Goal: Information Seeking & Learning: Find specific page/section

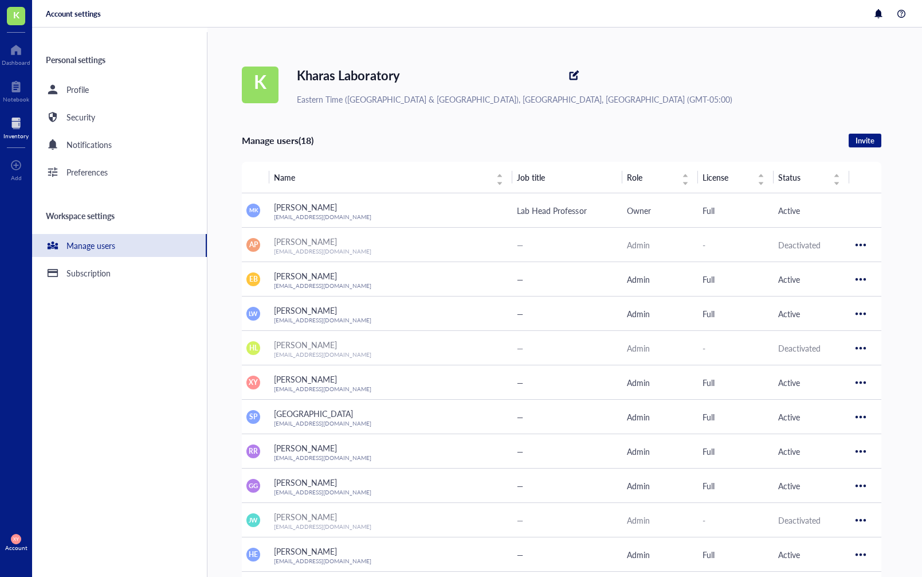
click at [19, 127] on div at bounding box center [15, 123] width 25 height 18
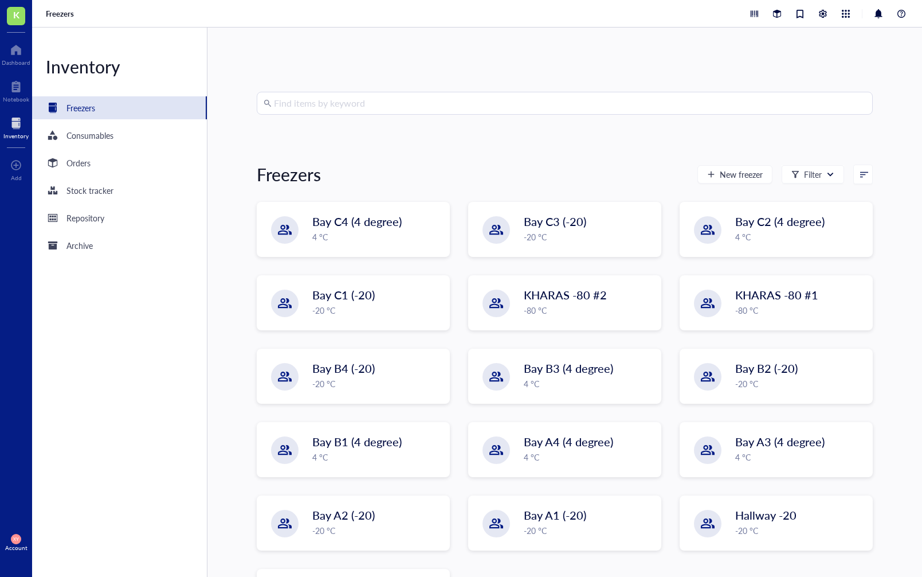
click at [317, 108] on input "search" at bounding box center [570, 103] width 592 height 22
type input "n"
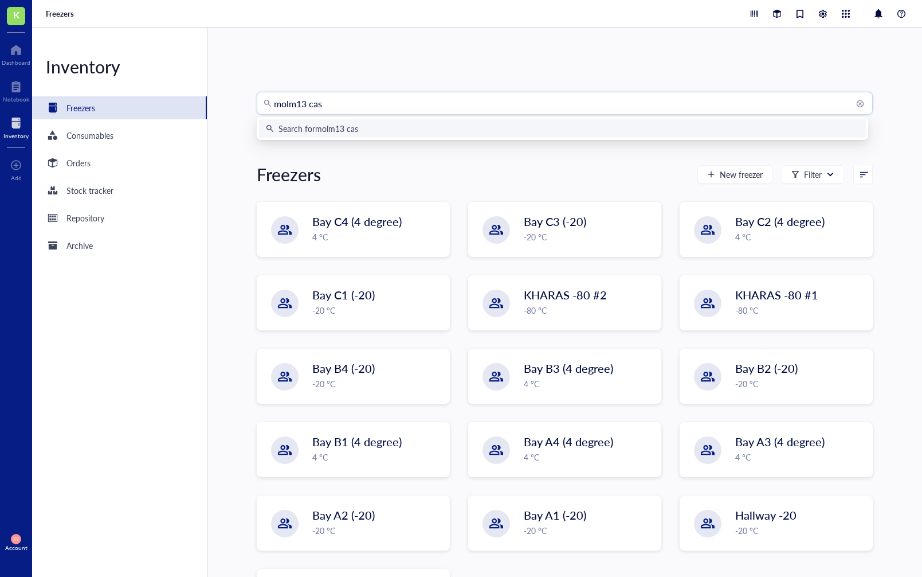
type input "molm13 cas9"
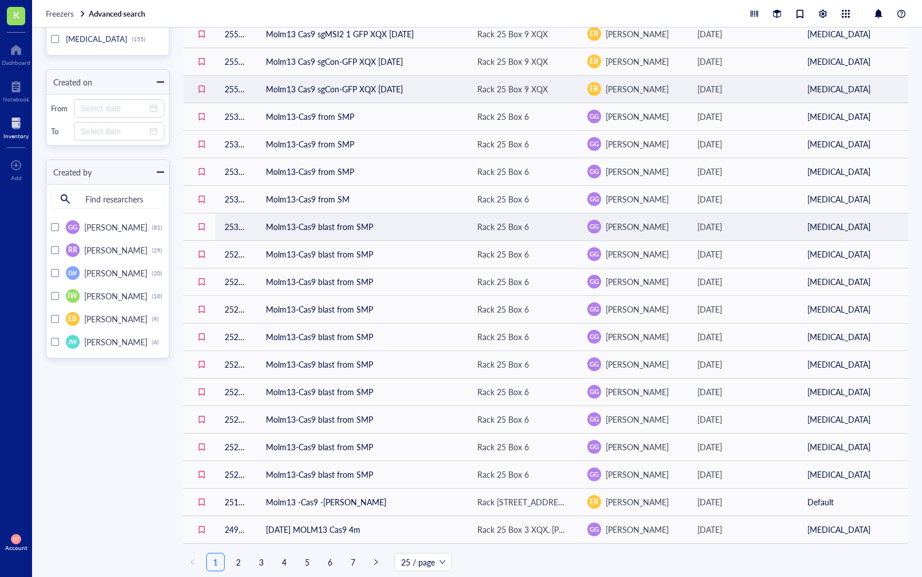
scroll to position [260, 0]
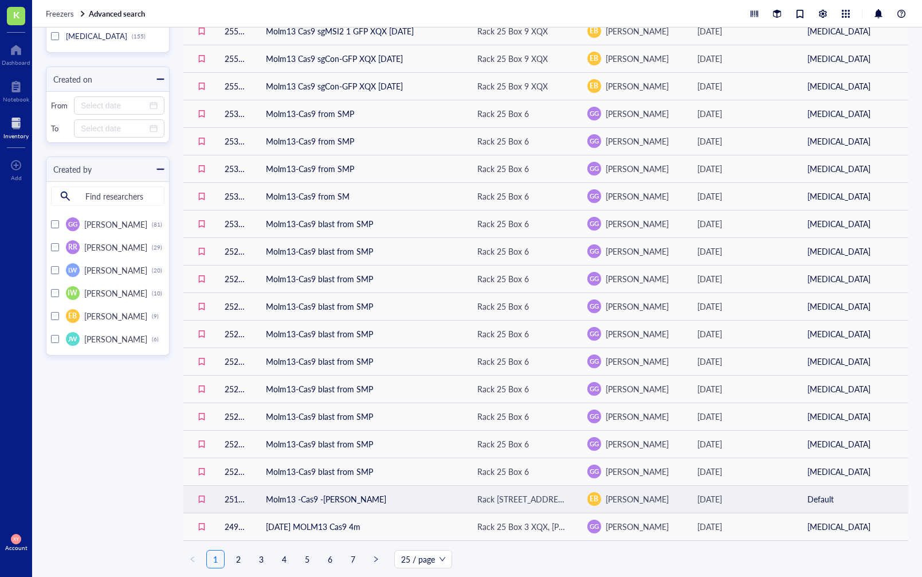
click at [318, 501] on td "Molm13 -Cas9 -[PERSON_NAME]" at bounding box center [363, 499] width 212 height 28
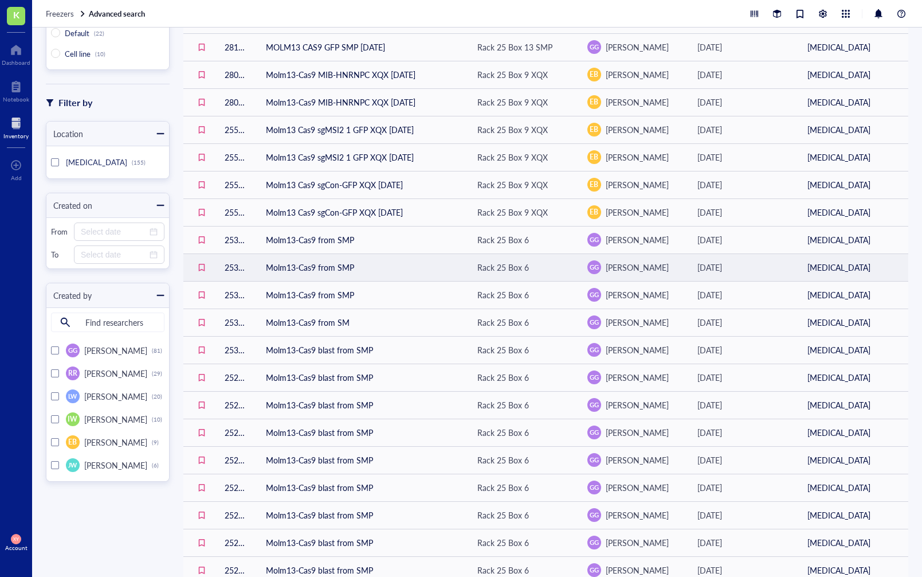
scroll to position [260, 0]
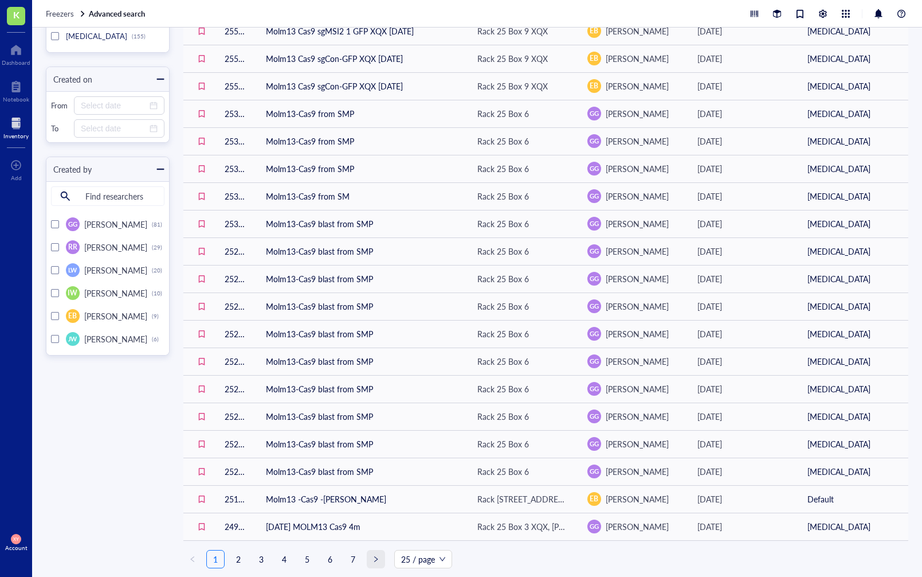
click at [375, 561] on span "right" at bounding box center [376, 558] width 7 height 7
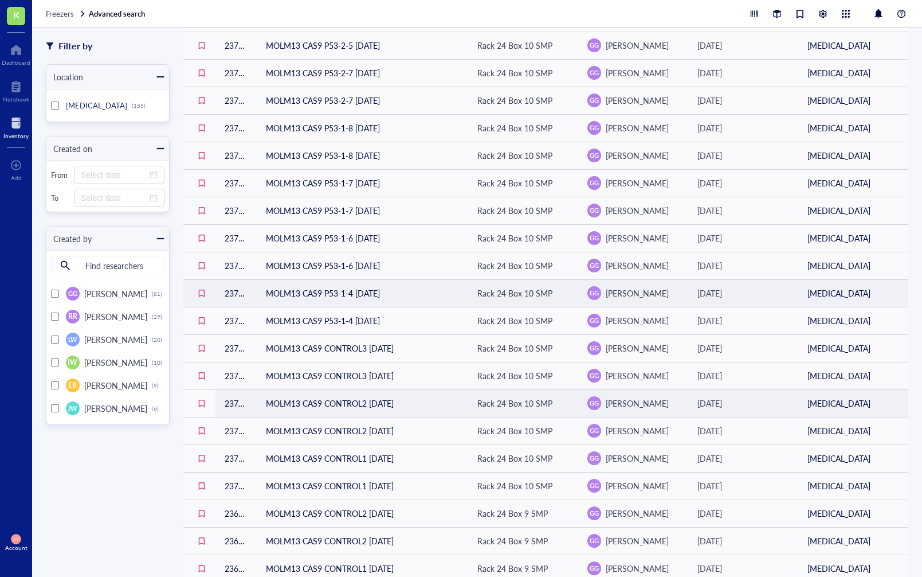
scroll to position [260, 0]
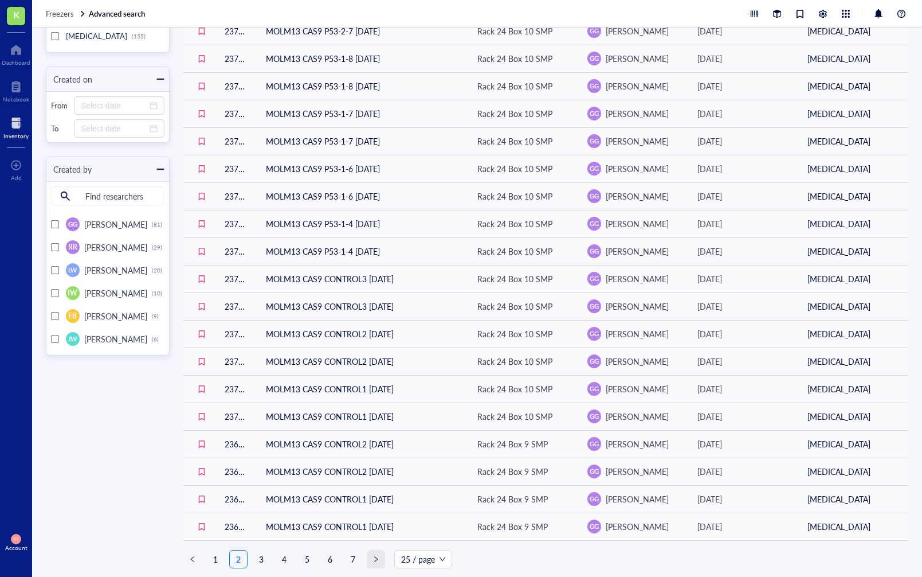
click at [374, 559] on span "right" at bounding box center [376, 558] width 7 height 7
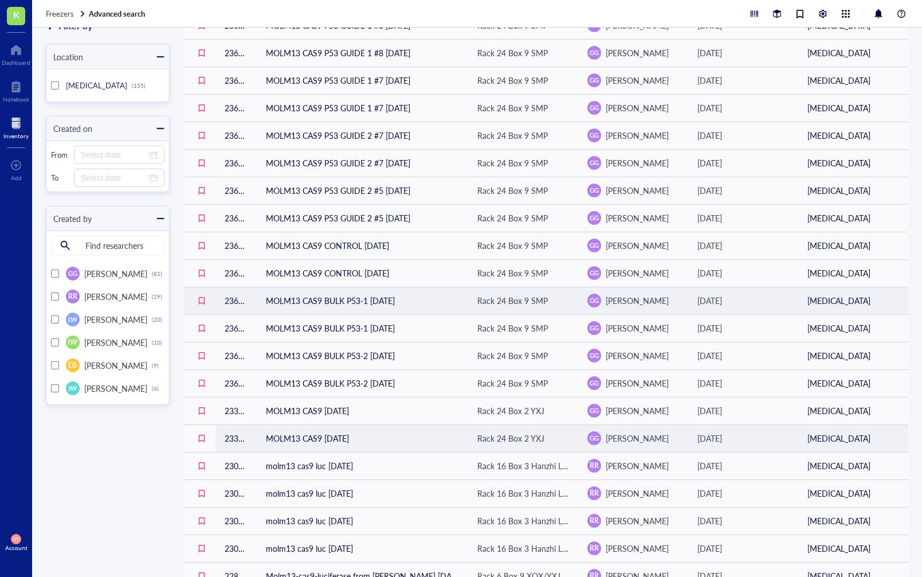
scroll to position [213, 0]
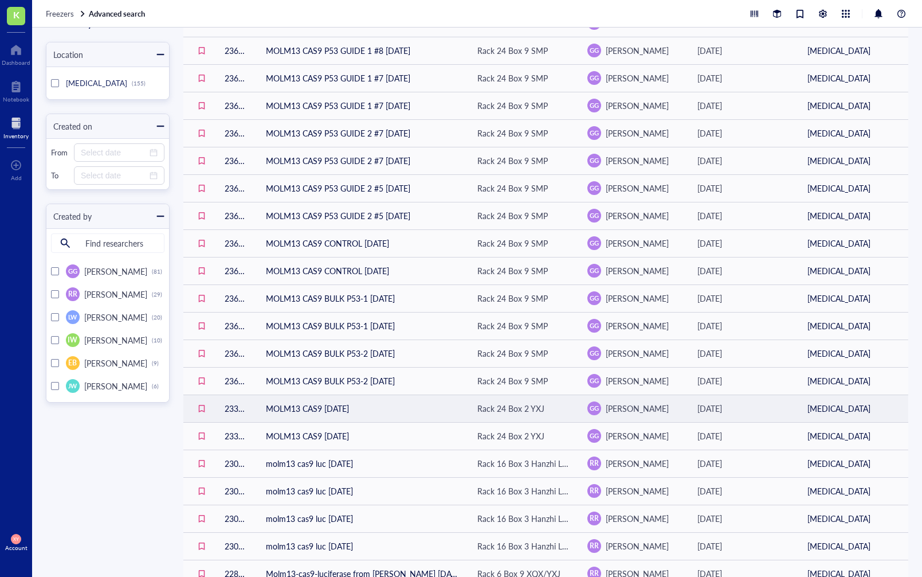
click at [306, 408] on td "MOLM13 CAS9 [DATE]" at bounding box center [363, 408] width 212 height 28
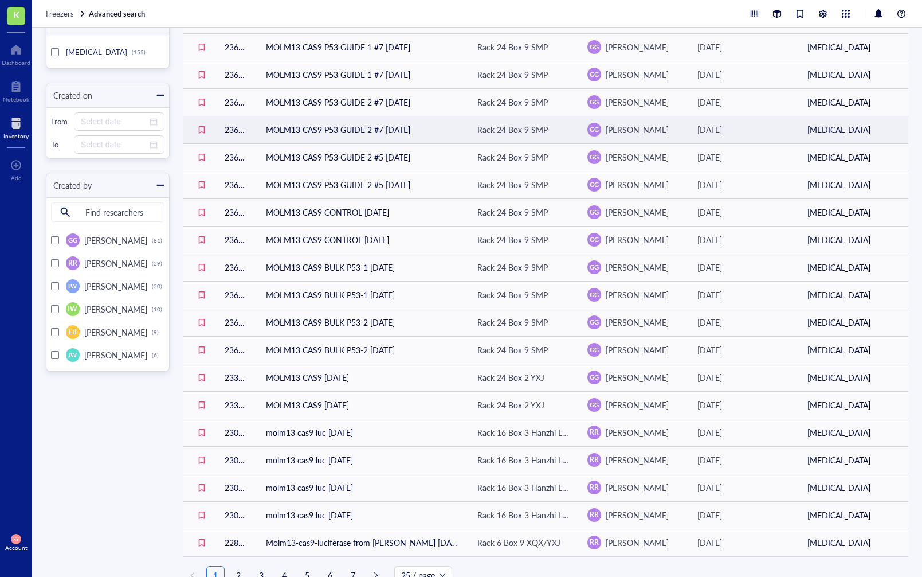
scroll to position [260, 0]
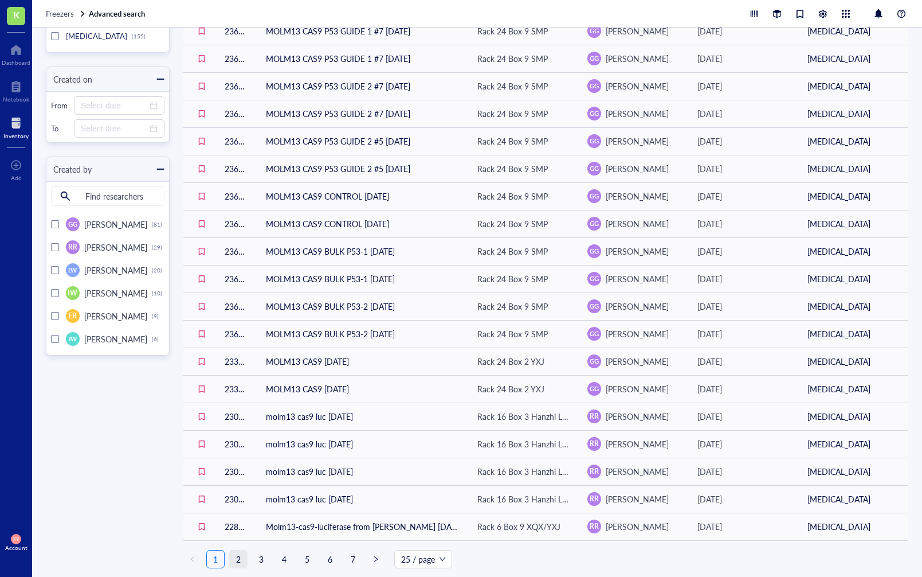
click at [236, 558] on link "2" at bounding box center [238, 558] width 17 height 17
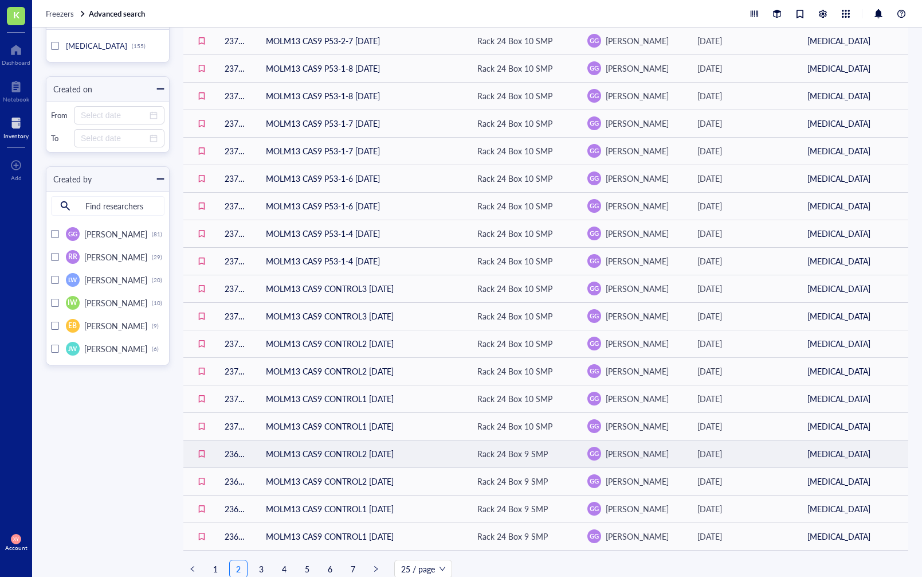
scroll to position [260, 0]
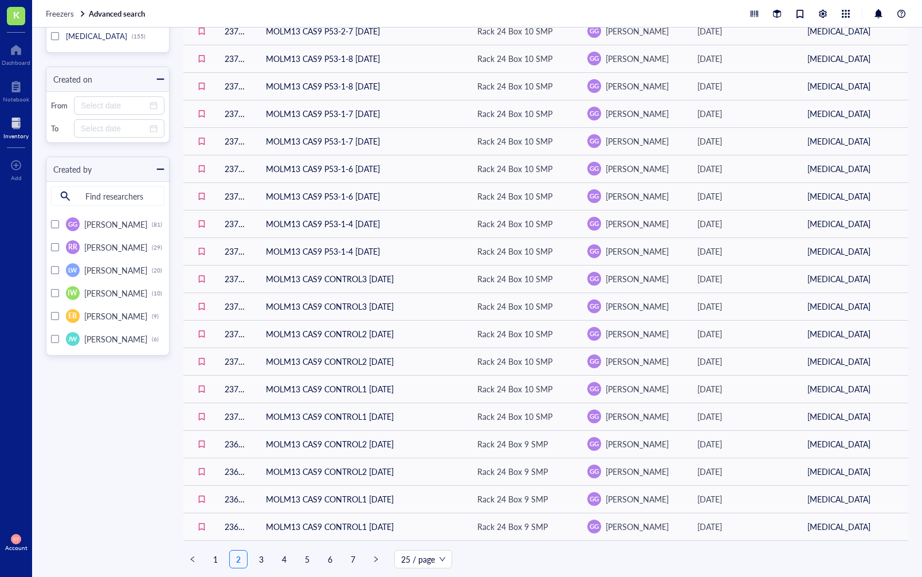
click at [225, 560] on ul "1 2 3 4 5 6 7 25 / page" at bounding box center [545, 559] width 725 height 18
click at [216, 560] on link "1" at bounding box center [215, 558] width 17 height 17
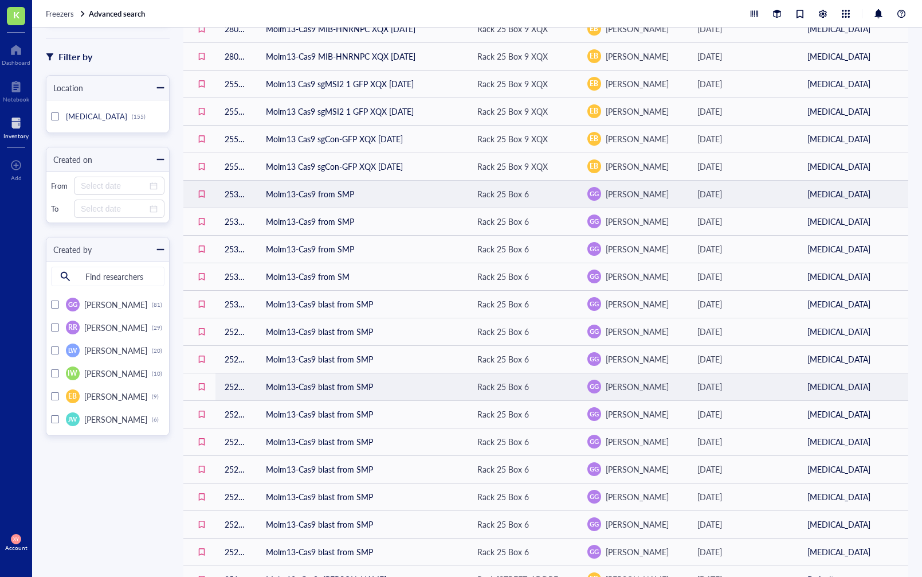
scroll to position [260, 0]
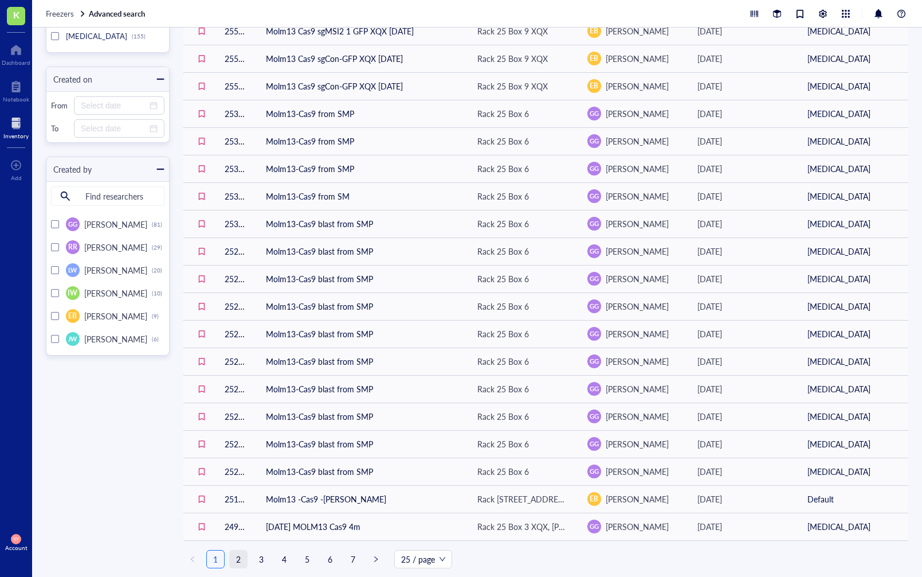
click at [239, 562] on link "2" at bounding box center [238, 558] width 17 height 17
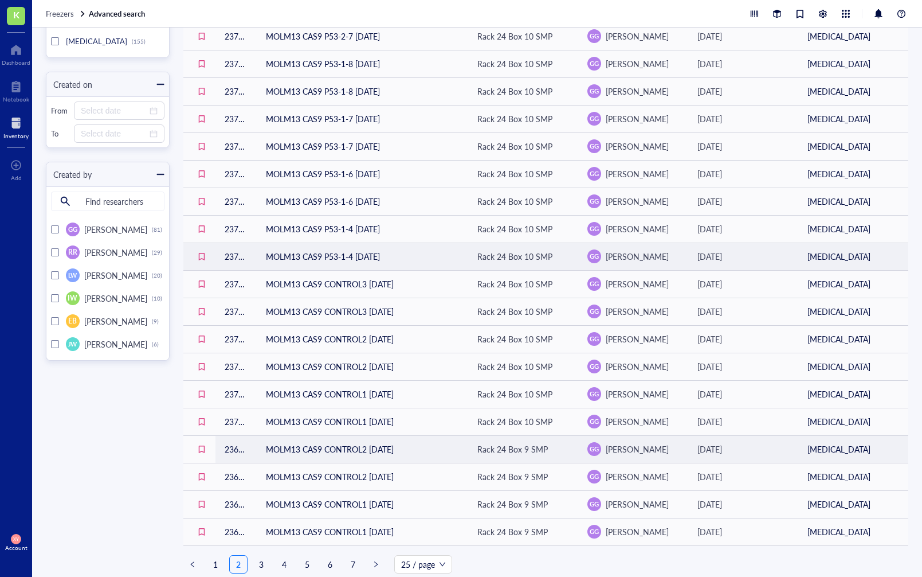
scroll to position [260, 0]
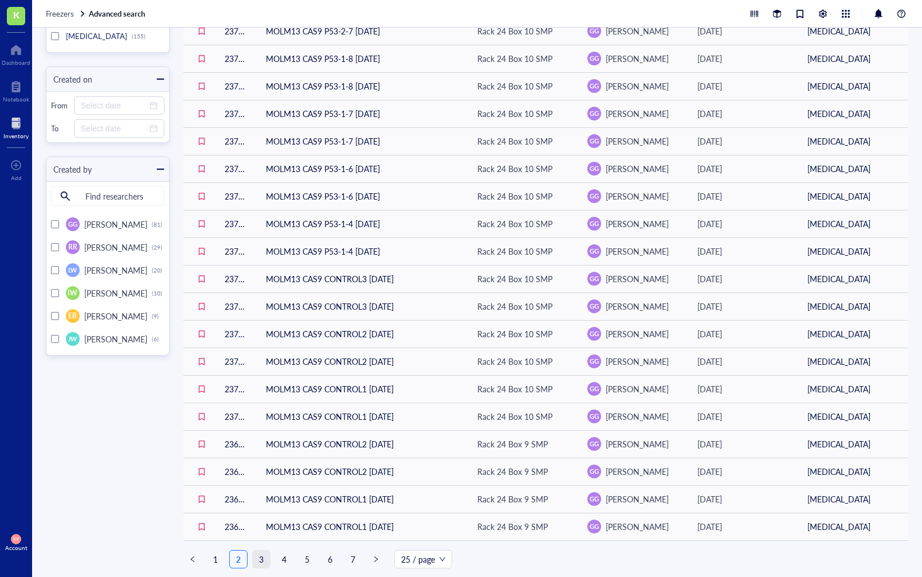
click at [262, 558] on link "3" at bounding box center [261, 558] width 17 height 17
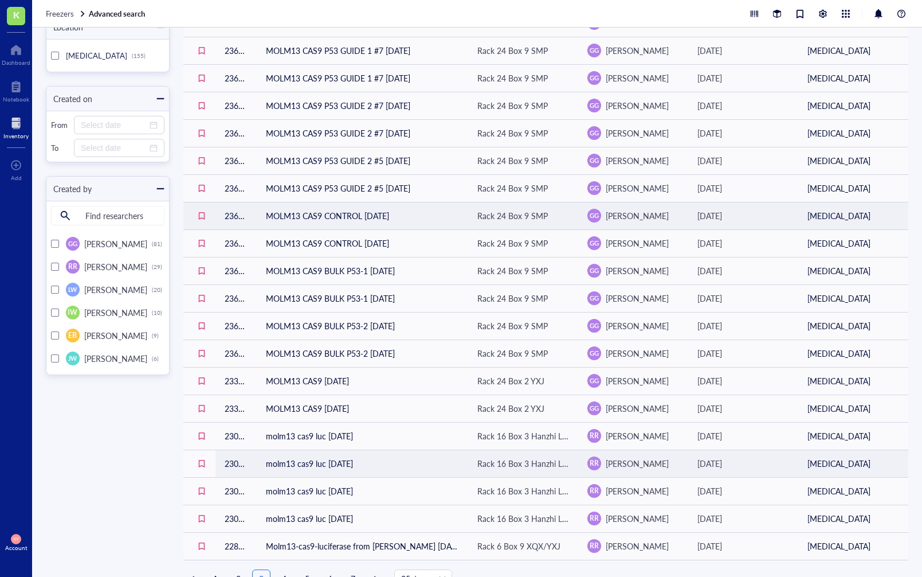
scroll to position [260, 0]
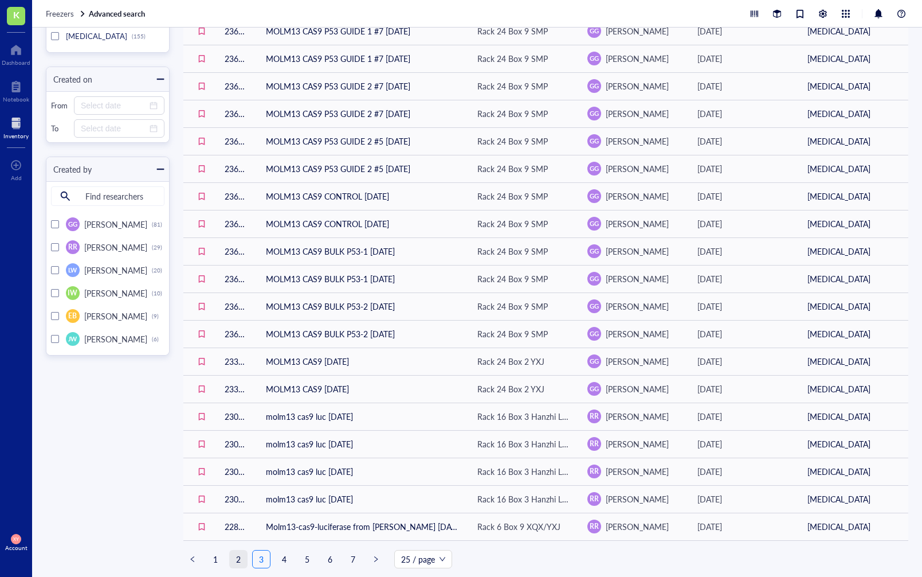
click at [235, 559] on link "2" at bounding box center [238, 558] width 17 height 17
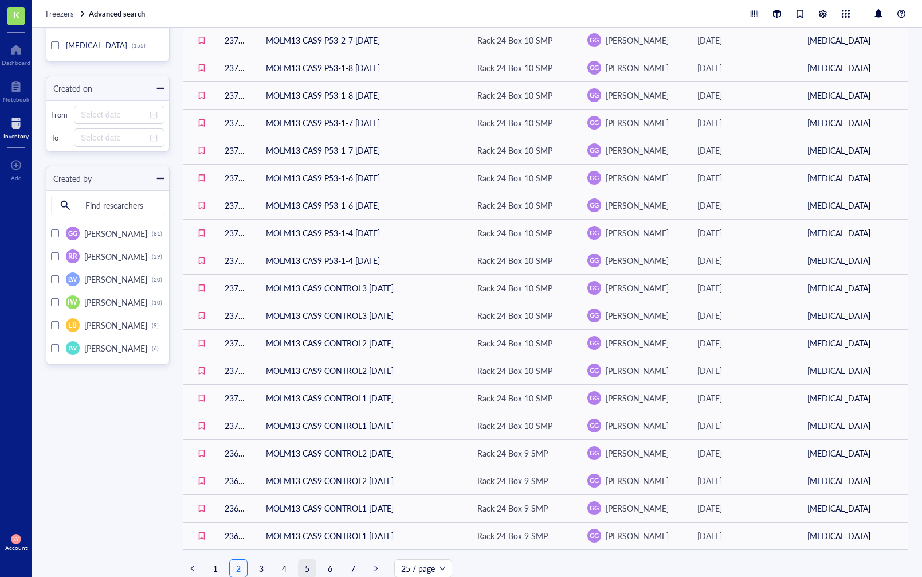
scroll to position [260, 0]
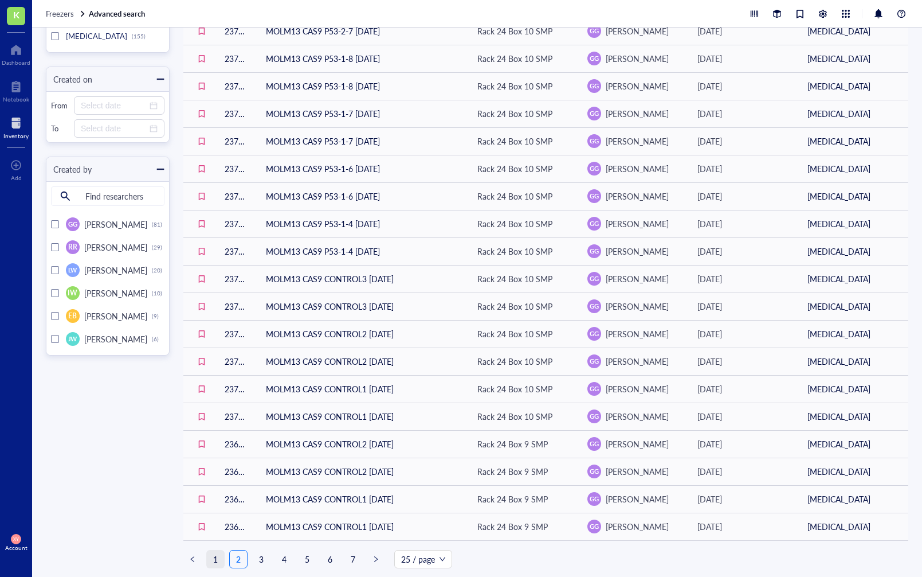
click at [211, 558] on link "1" at bounding box center [215, 558] width 17 height 17
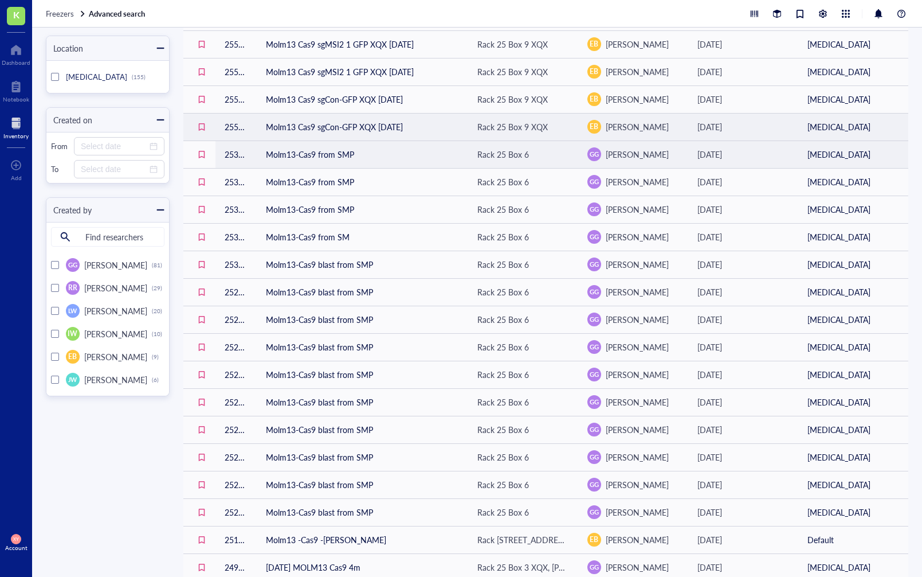
scroll to position [260, 0]
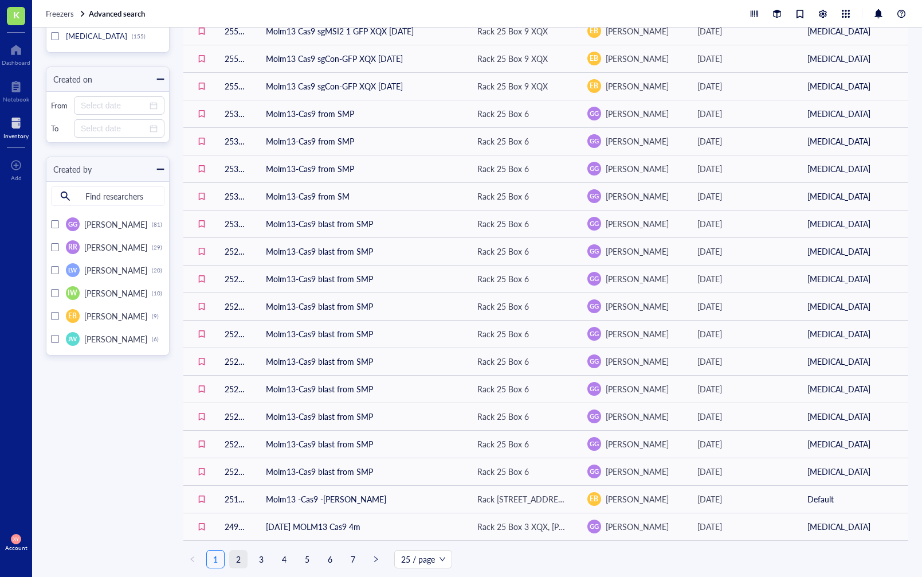
click at [238, 560] on link "2" at bounding box center [238, 558] width 17 height 17
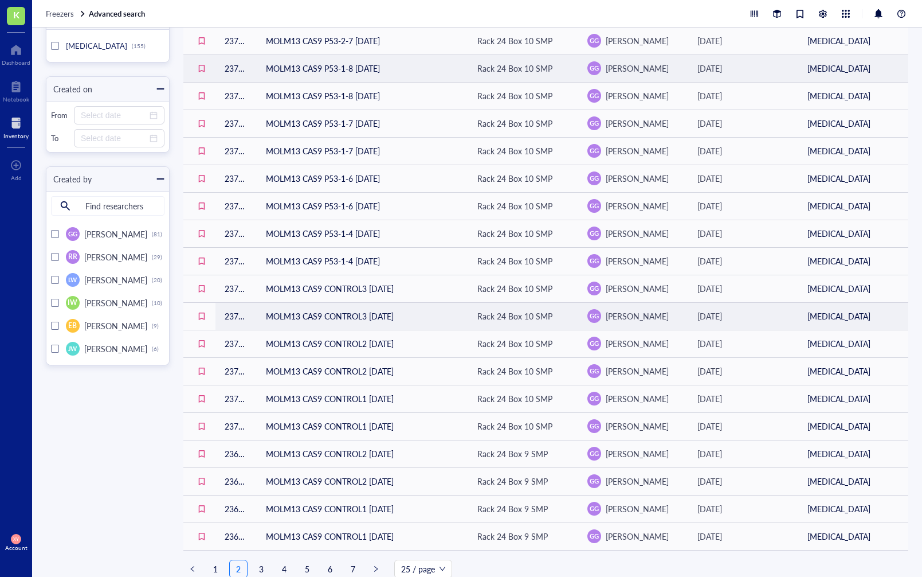
scroll to position [260, 0]
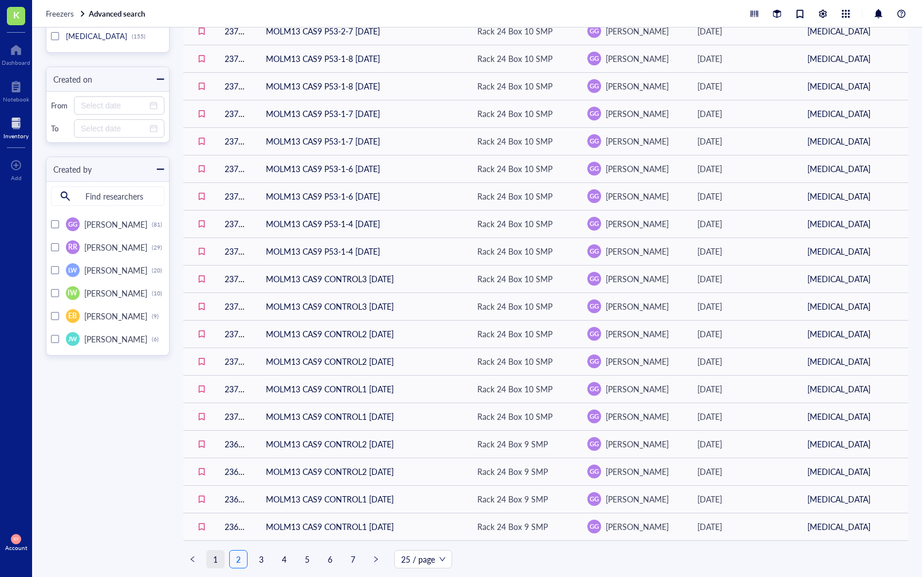
click at [216, 561] on link "1" at bounding box center [215, 558] width 17 height 17
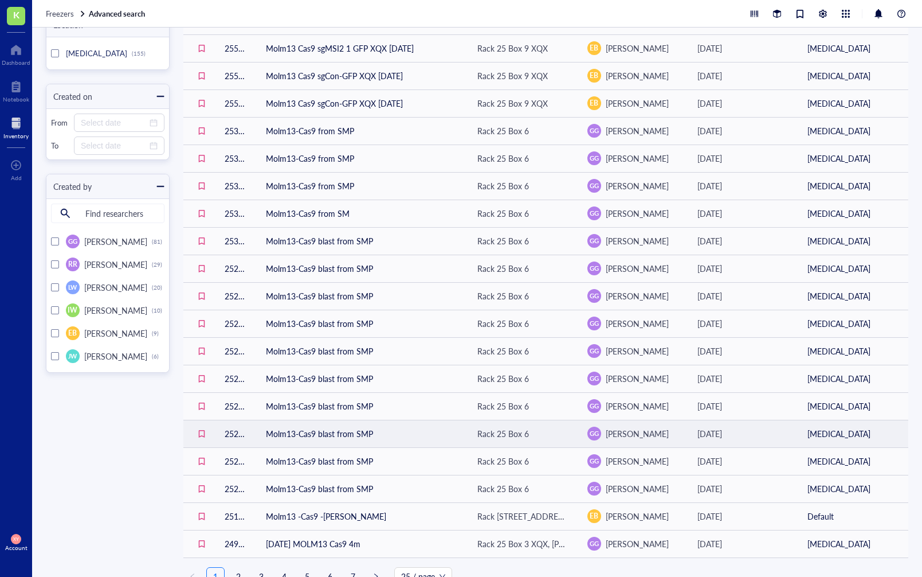
scroll to position [260, 0]
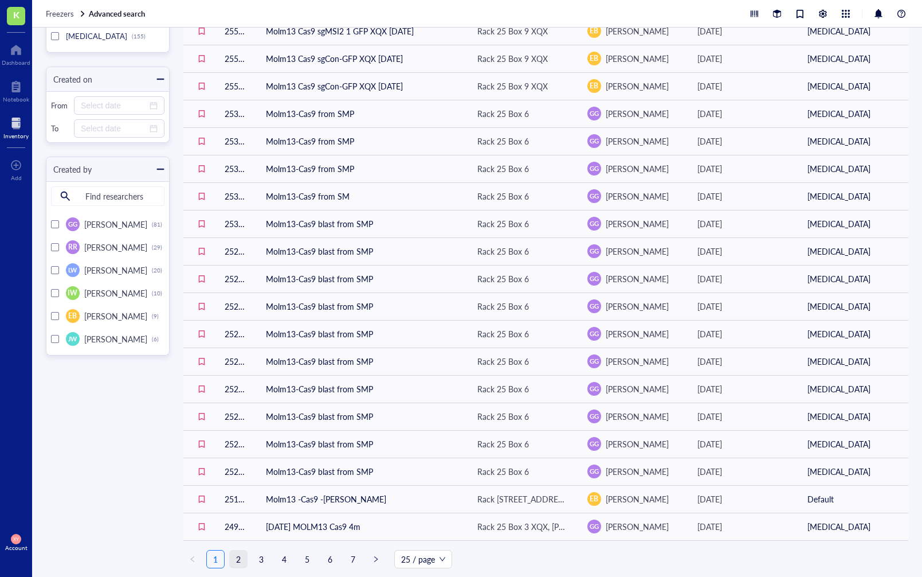
click at [232, 561] on link "2" at bounding box center [238, 558] width 17 height 17
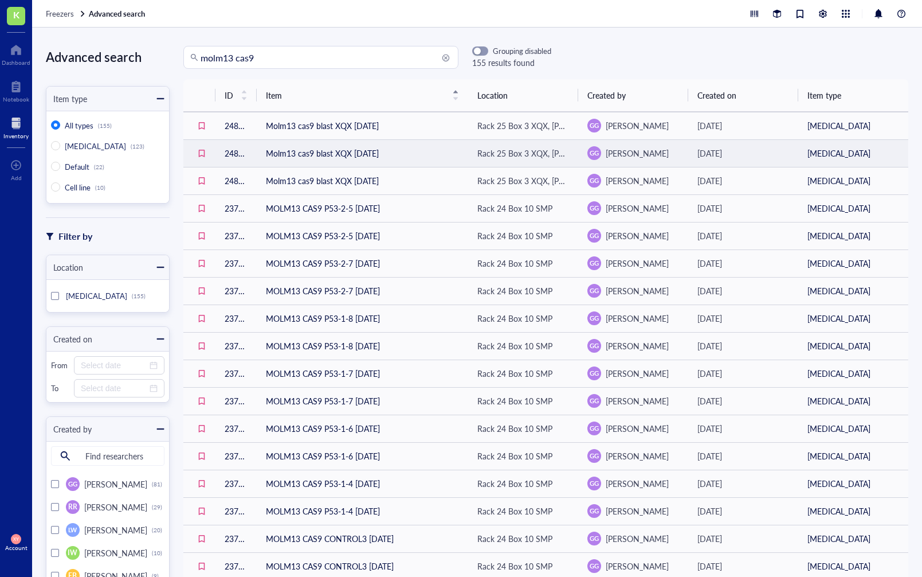
click at [358, 151] on td "Molm13 cas9 blast XQX [DATE]" at bounding box center [363, 153] width 212 height 28
